Goal: Transaction & Acquisition: Obtain resource

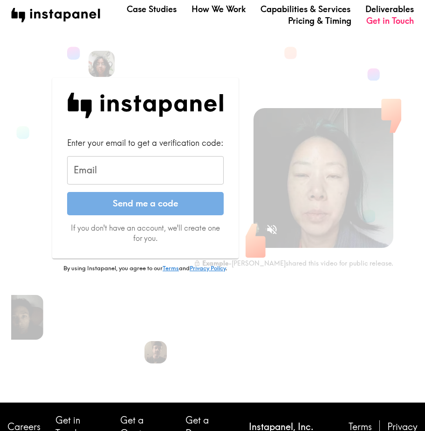
click at [136, 170] on input "Email" at bounding box center [145, 170] width 157 height 29
paste input "[EMAIL_ADDRESS][DOMAIN_NAME]"
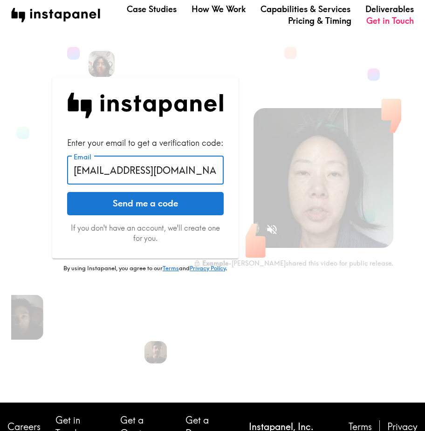
type input "[EMAIL_ADDRESS][DOMAIN_NAME]"
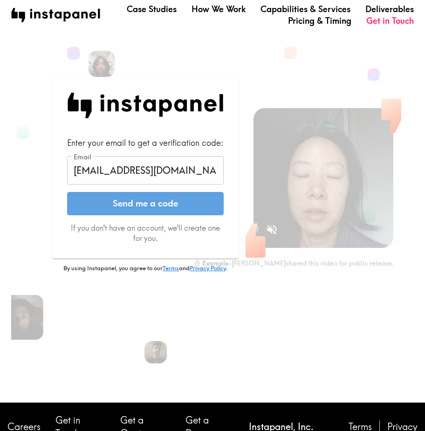
click at [135, 205] on button "Send me a code" at bounding box center [145, 203] width 157 height 23
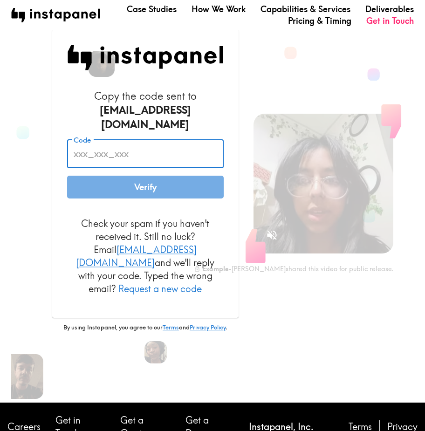
click at [131, 142] on input "Code" at bounding box center [145, 153] width 157 height 29
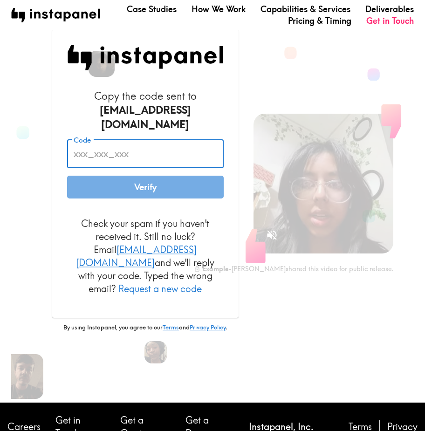
paste input "K24_DbU_BqE"
type input "K24_DbU_BqE"
click at [150, 189] on button "Verify" at bounding box center [145, 187] width 157 height 23
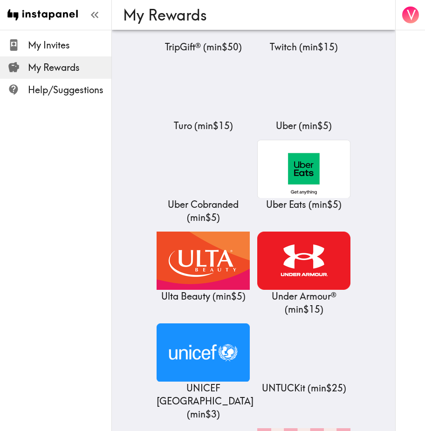
scroll to position [11126, 0]
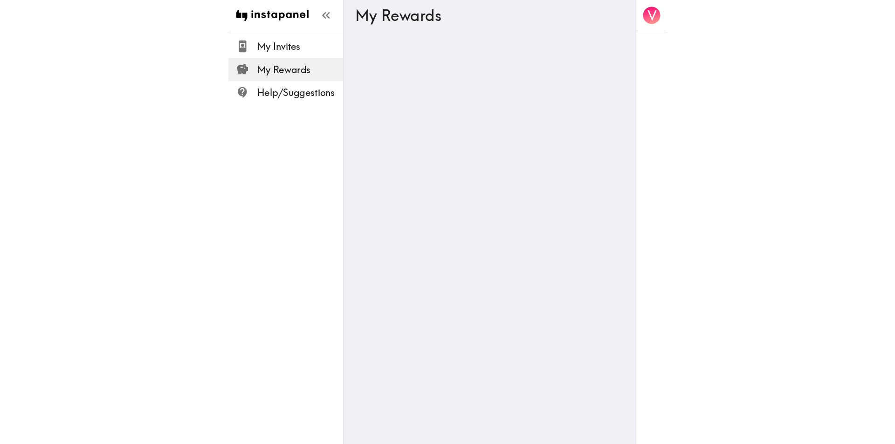
scroll to position [0, 0]
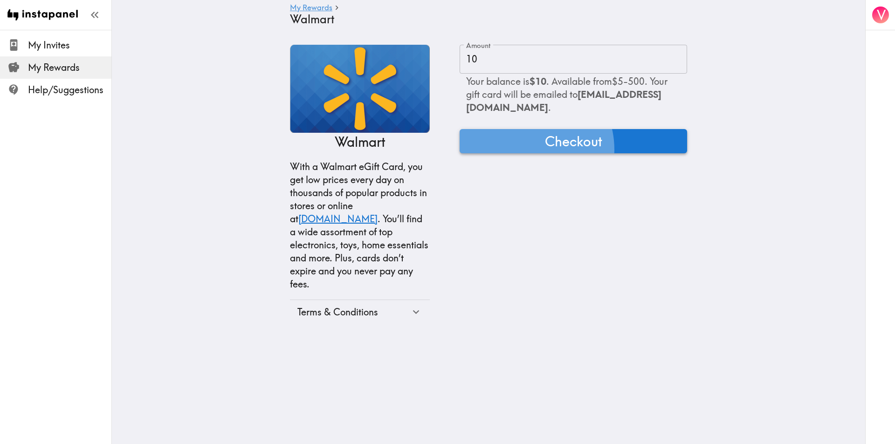
click at [424, 150] on span "Checkout" at bounding box center [573, 141] width 57 height 19
